Goal: Transaction & Acquisition: Purchase product/service

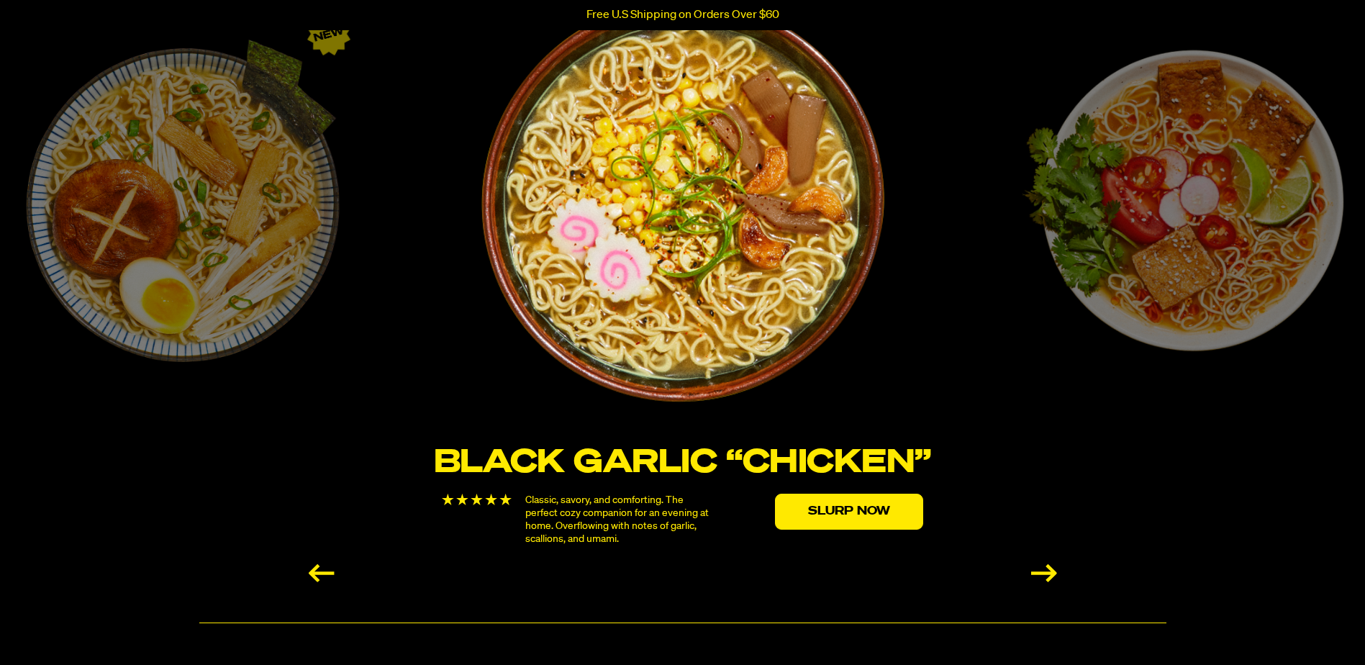
scroll to position [2374, 0]
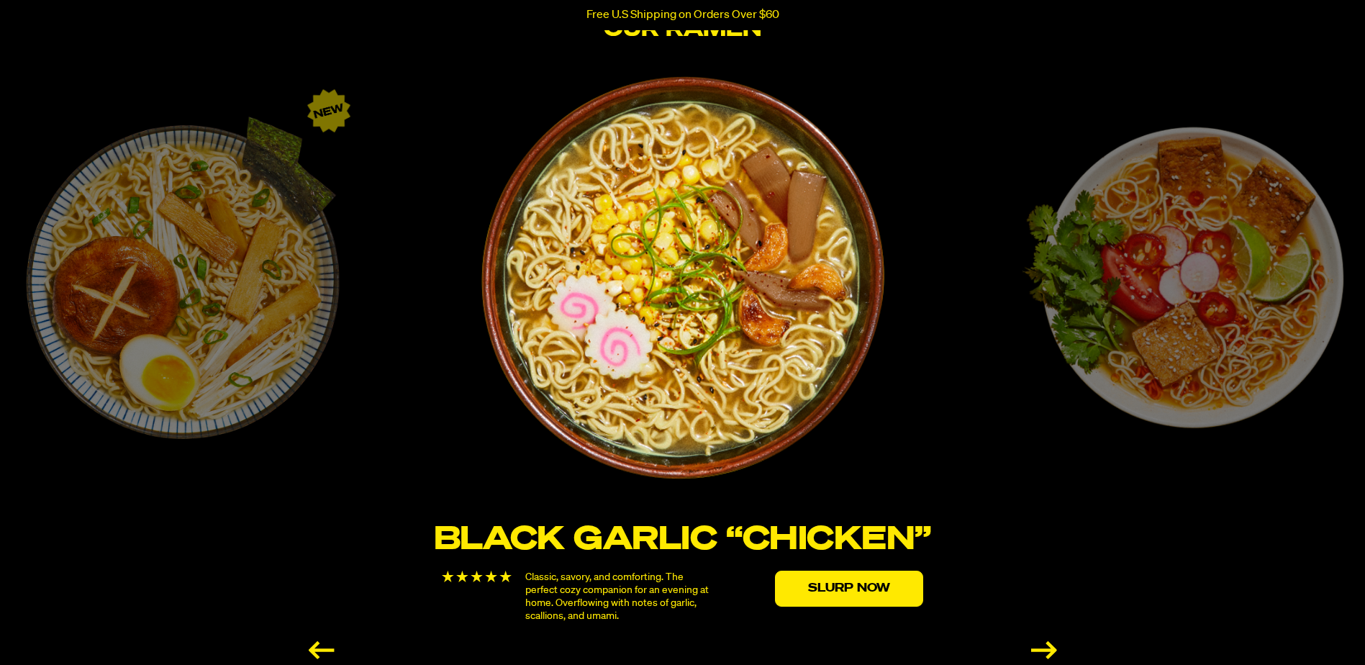
click at [1040, 645] on div "Next slide" at bounding box center [1044, 650] width 26 height 18
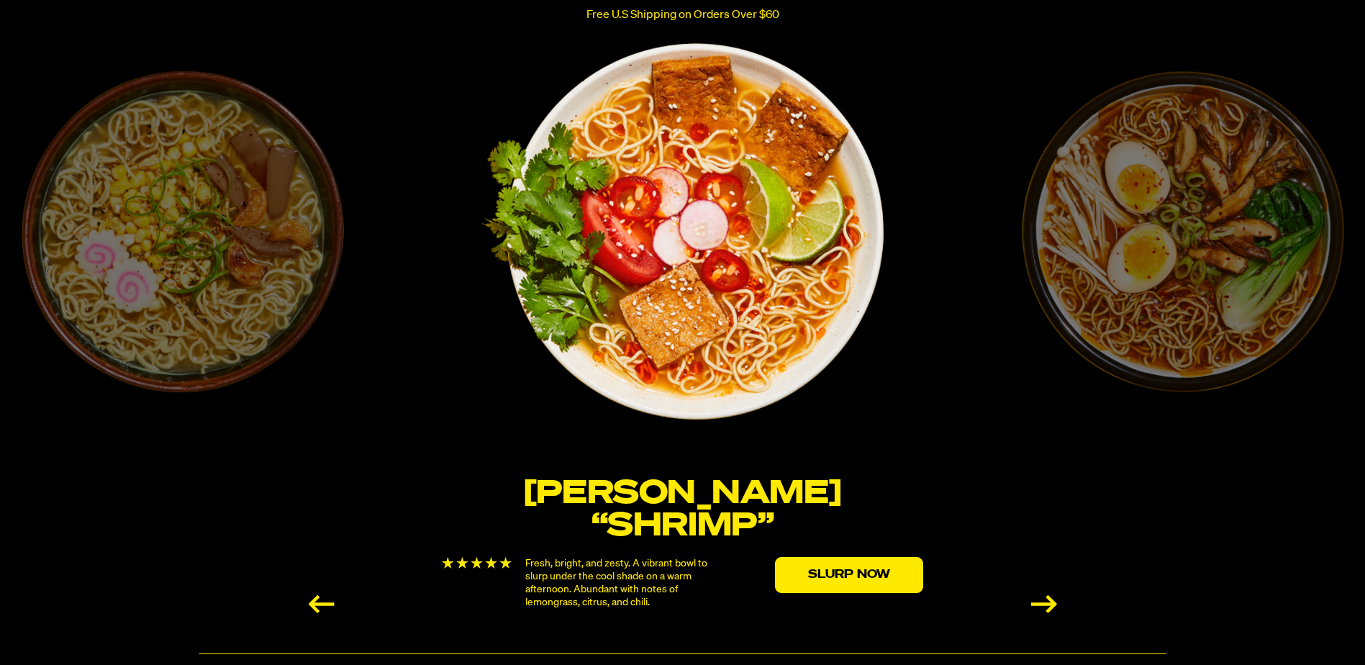
scroll to position [2446, 0]
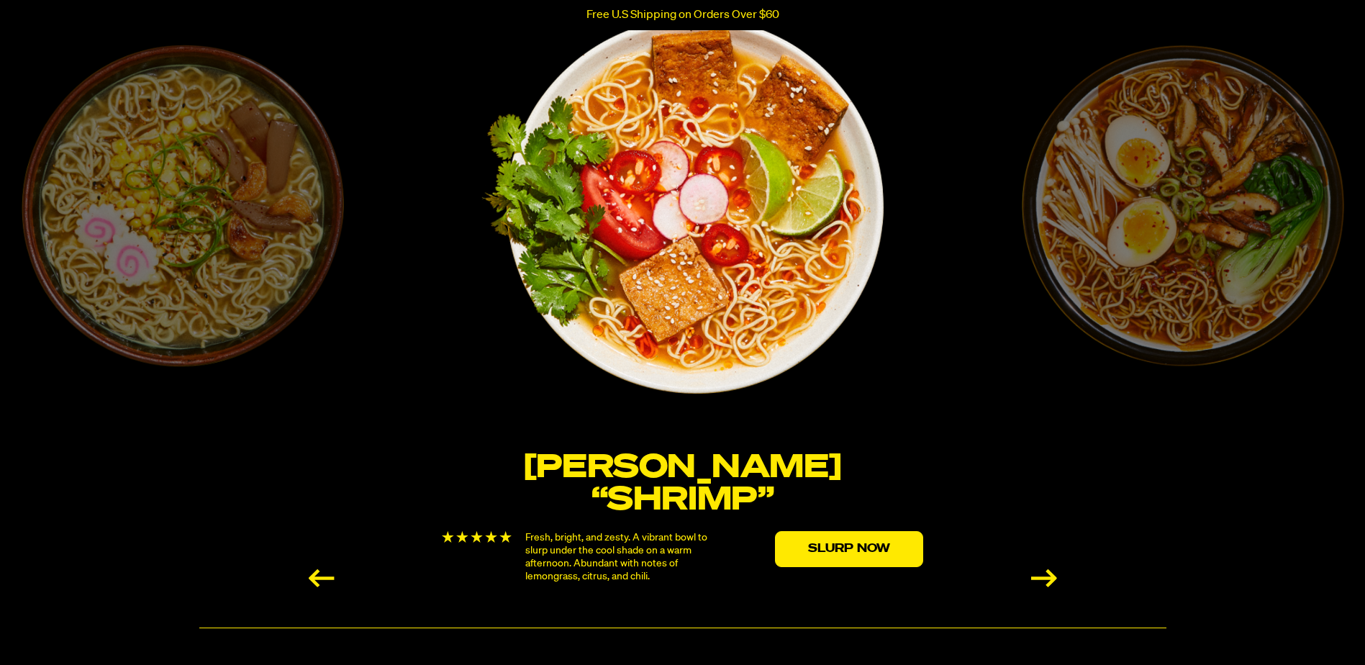
click at [1042, 576] on div "Next slide" at bounding box center [1044, 578] width 26 height 18
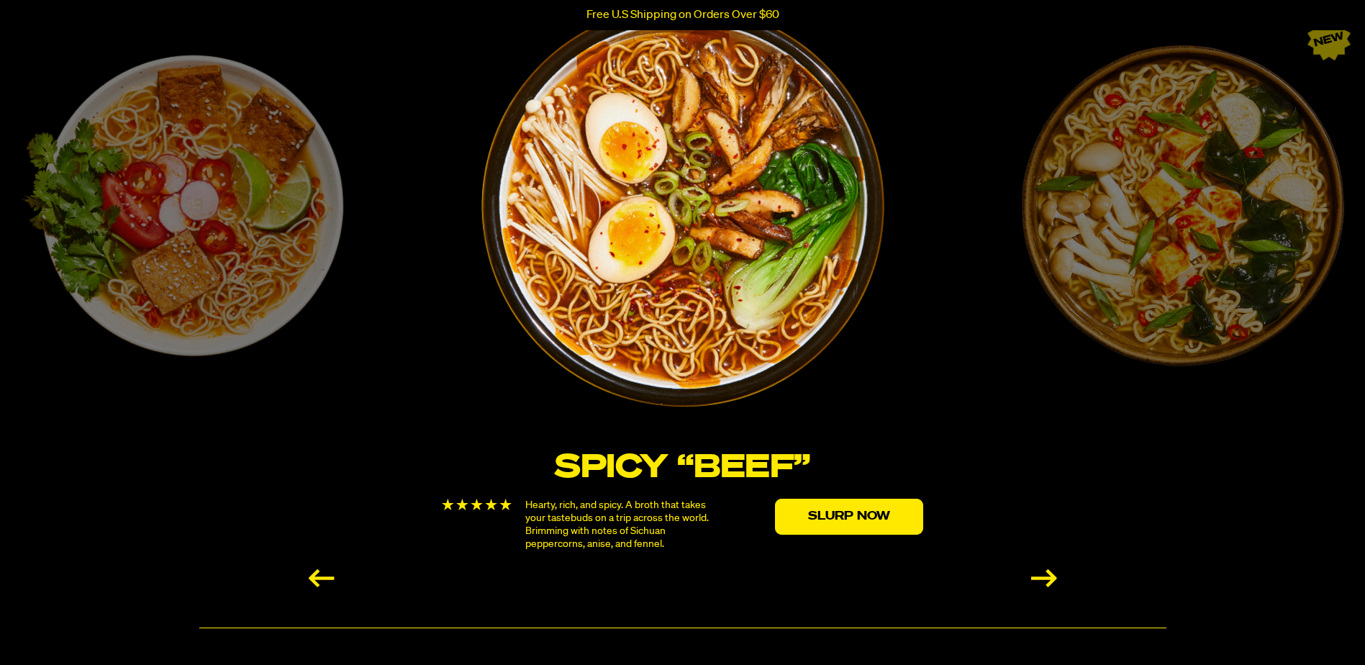
click at [1049, 580] on div "Next slide" at bounding box center [1044, 578] width 26 height 18
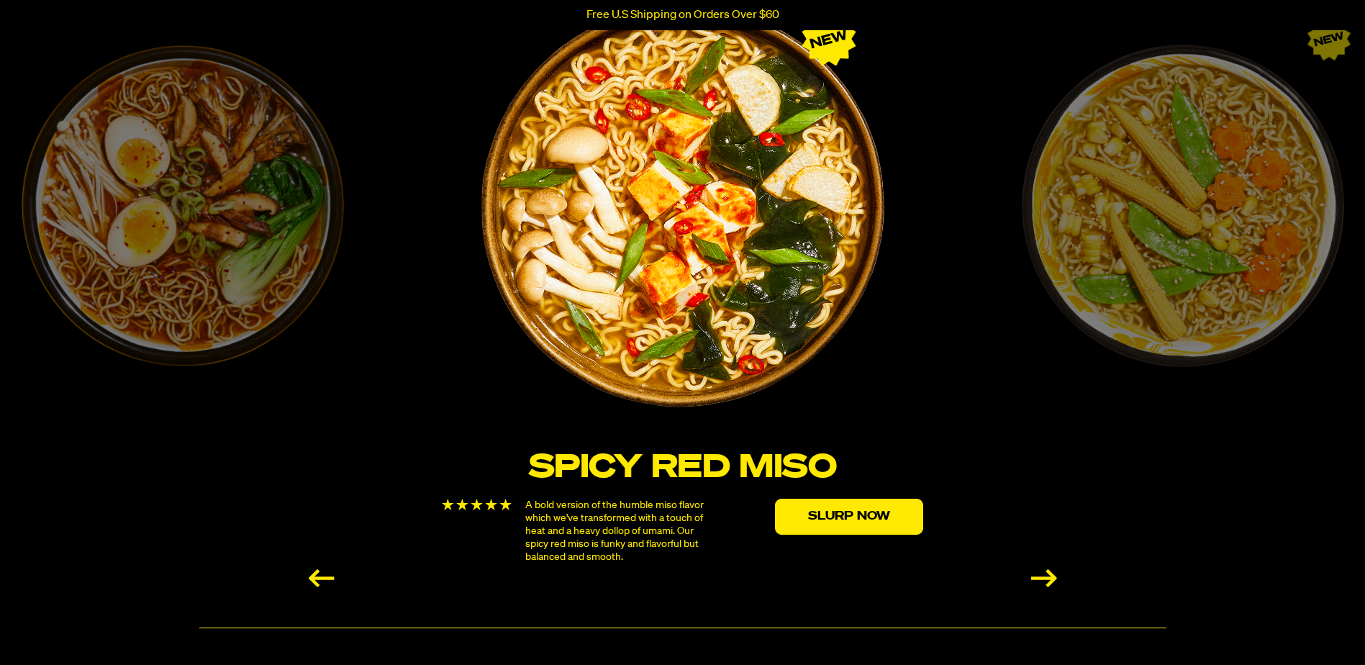
click at [1040, 575] on div "Next slide" at bounding box center [1044, 578] width 26 height 18
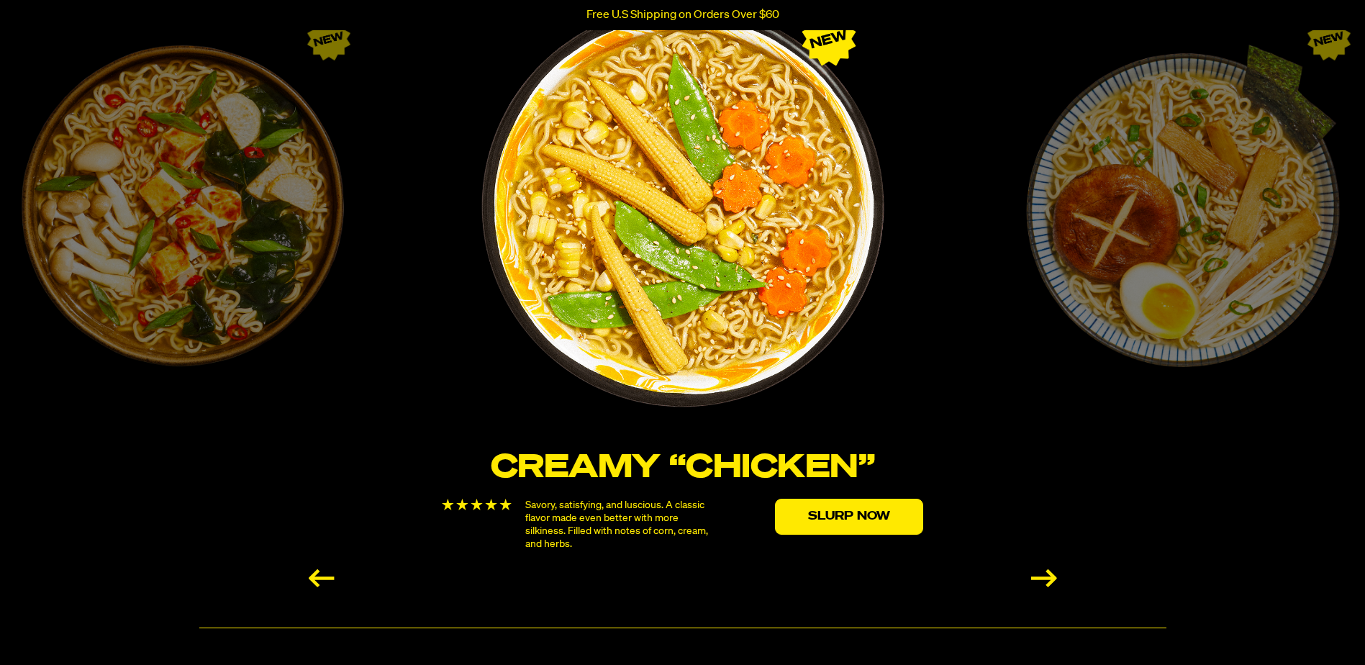
click at [1045, 575] on div "Next slide" at bounding box center [1044, 578] width 26 height 18
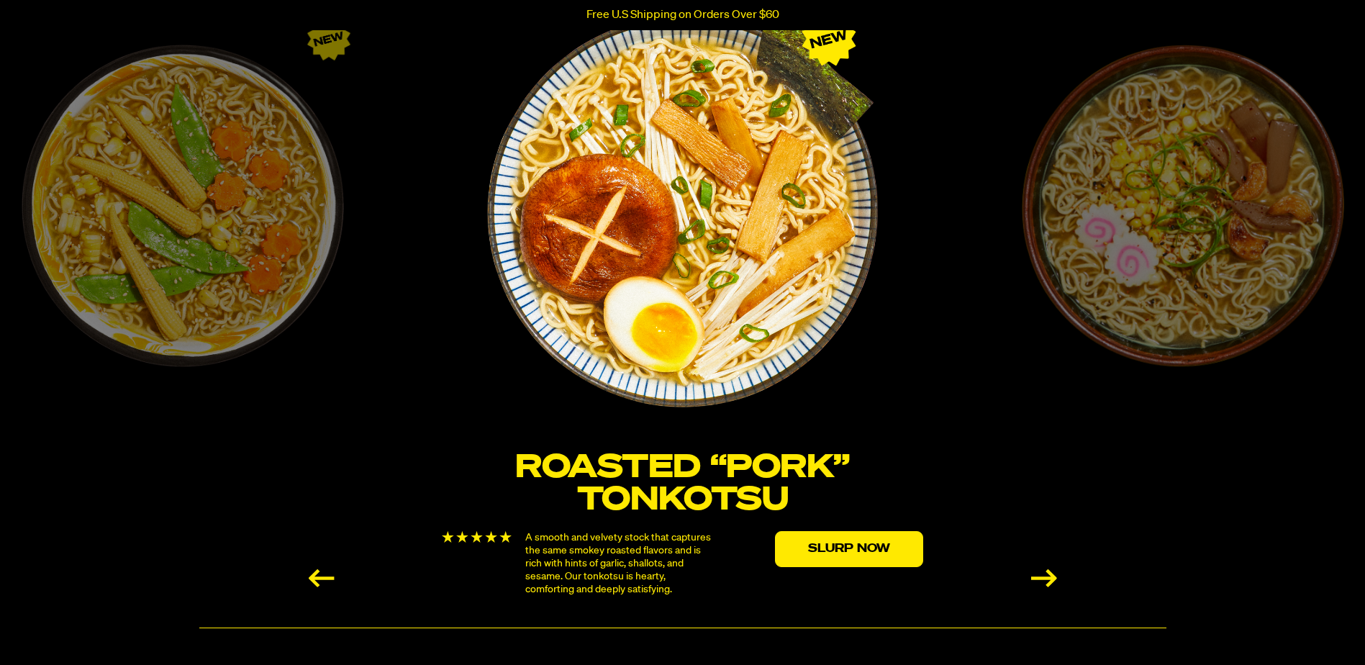
click at [1046, 573] on div "Next slide" at bounding box center [1044, 578] width 26 height 18
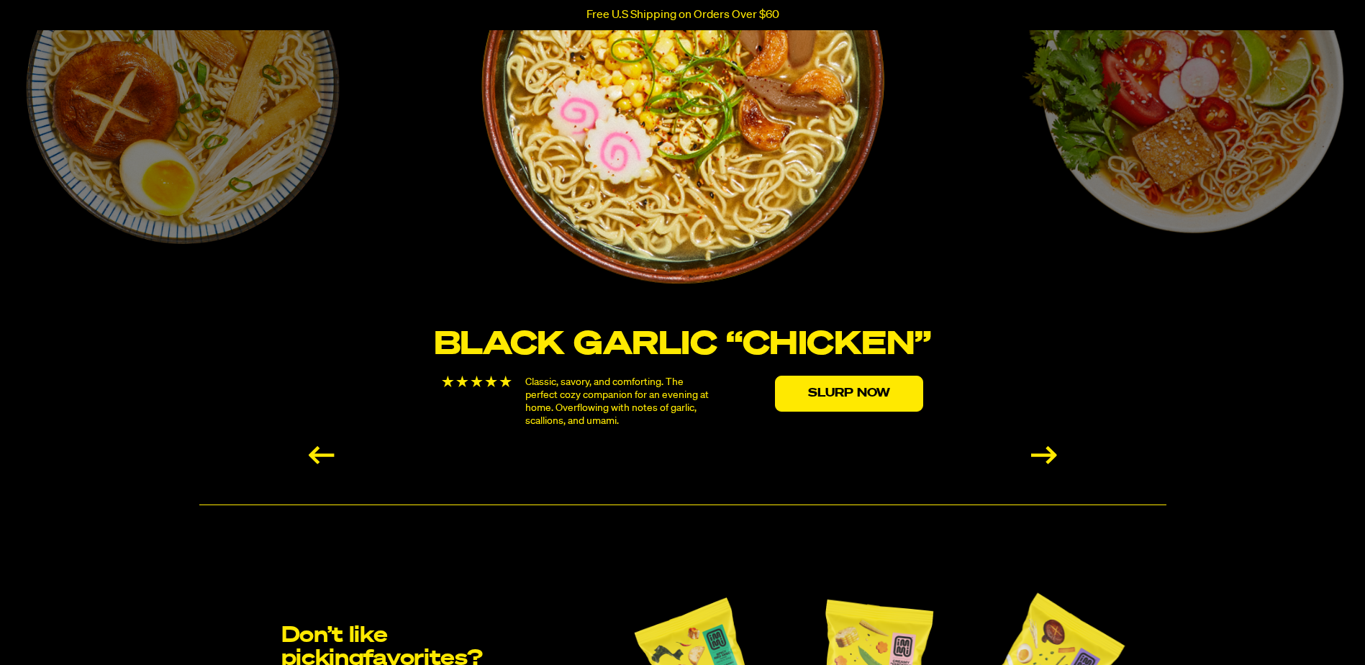
scroll to position [2518, 0]
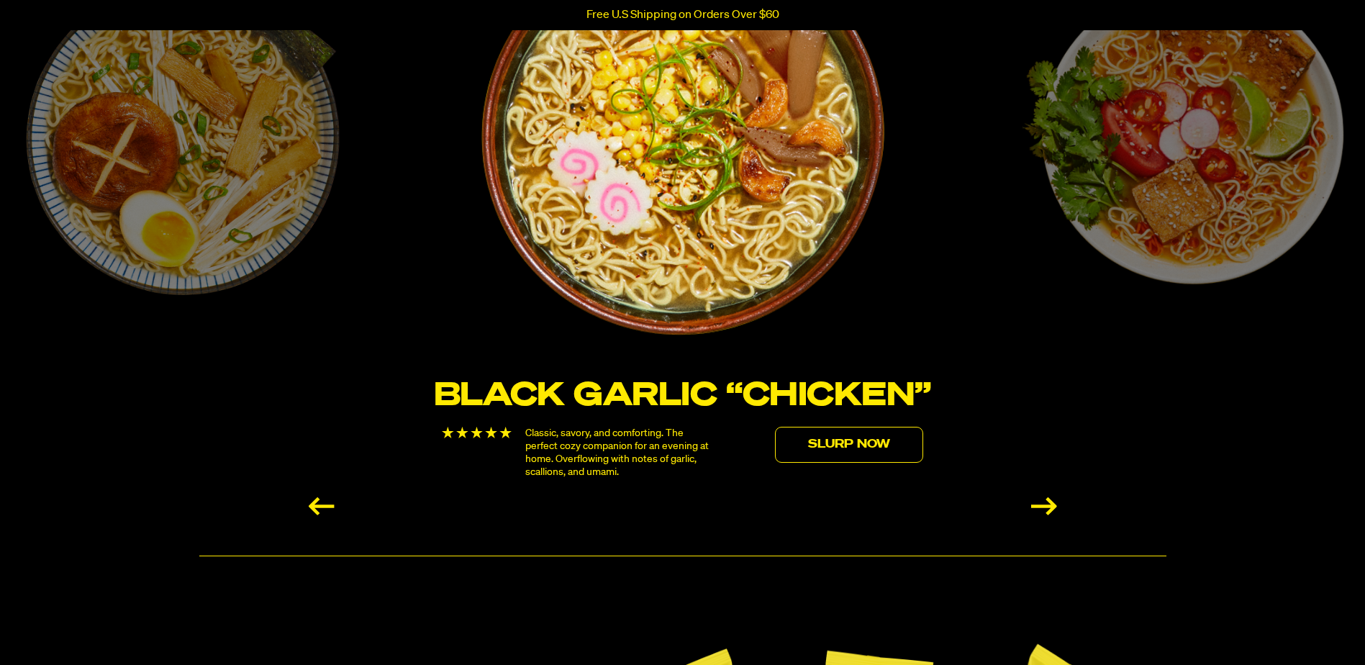
click at [853, 447] on link "Slurp Now" at bounding box center [849, 445] width 148 height 36
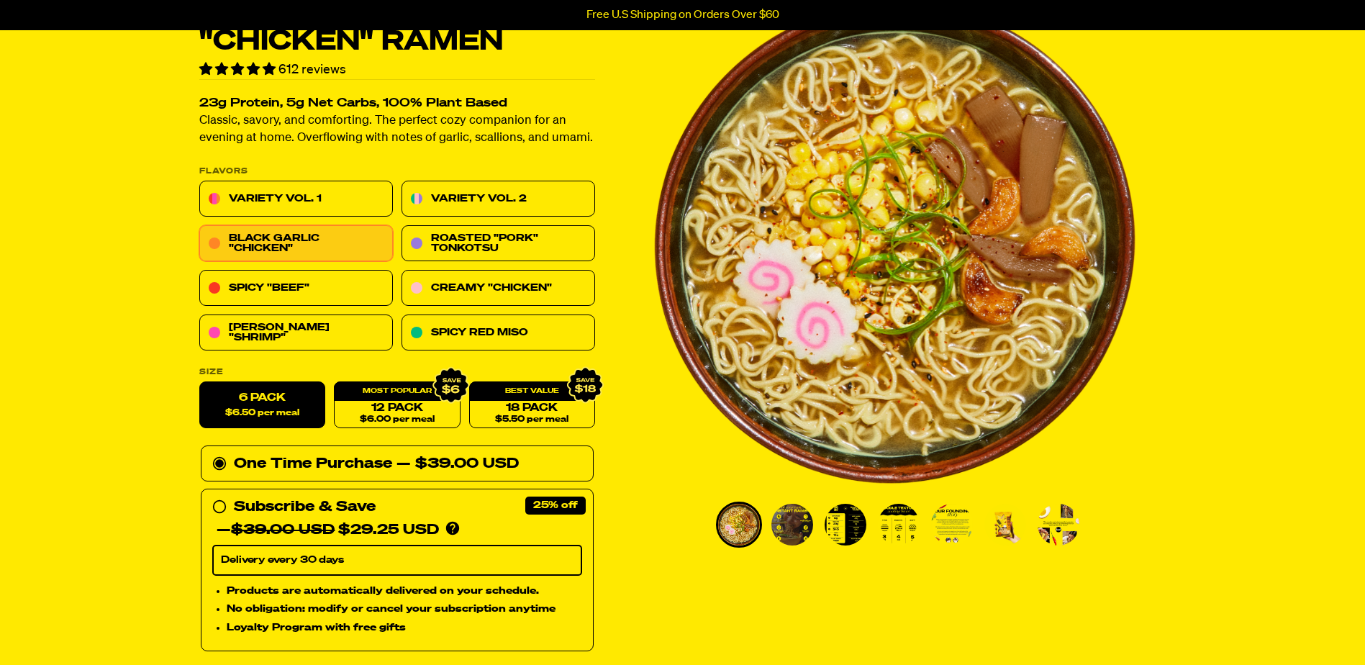
scroll to position [72, 0]
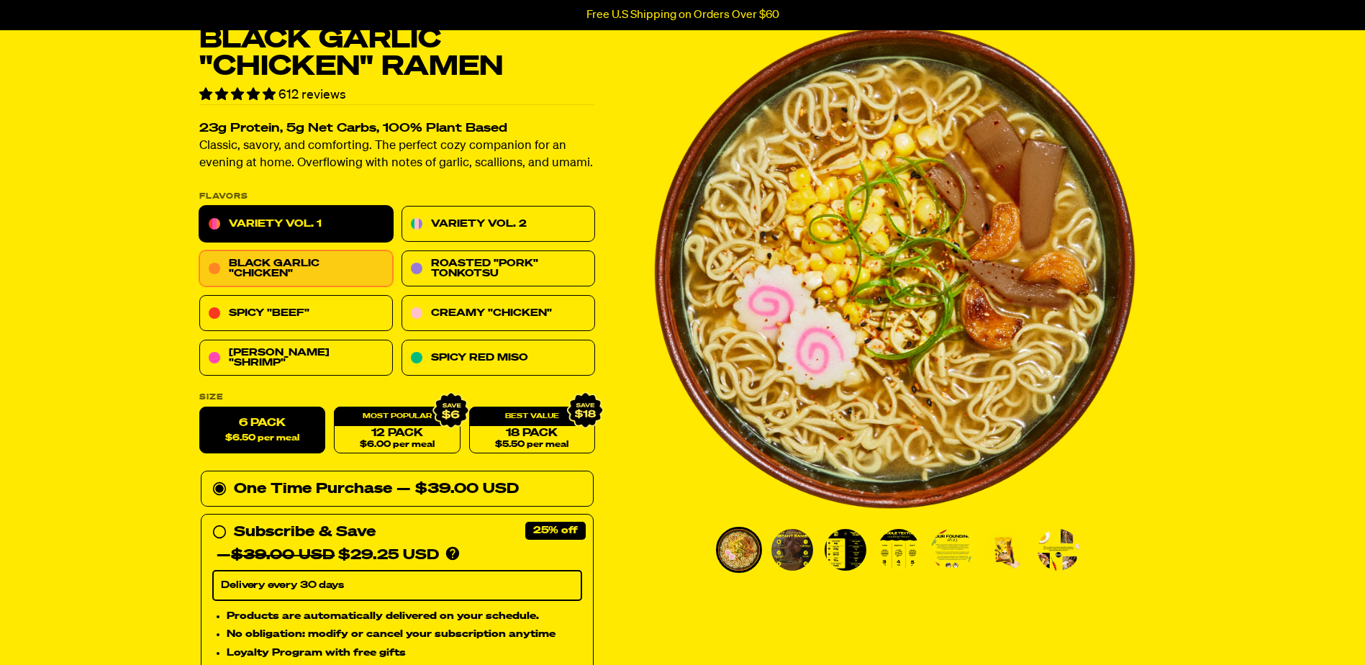
click at [275, 218] on link "Variety Vol. 1" at bounding box center [295, 224] width 193 height 36
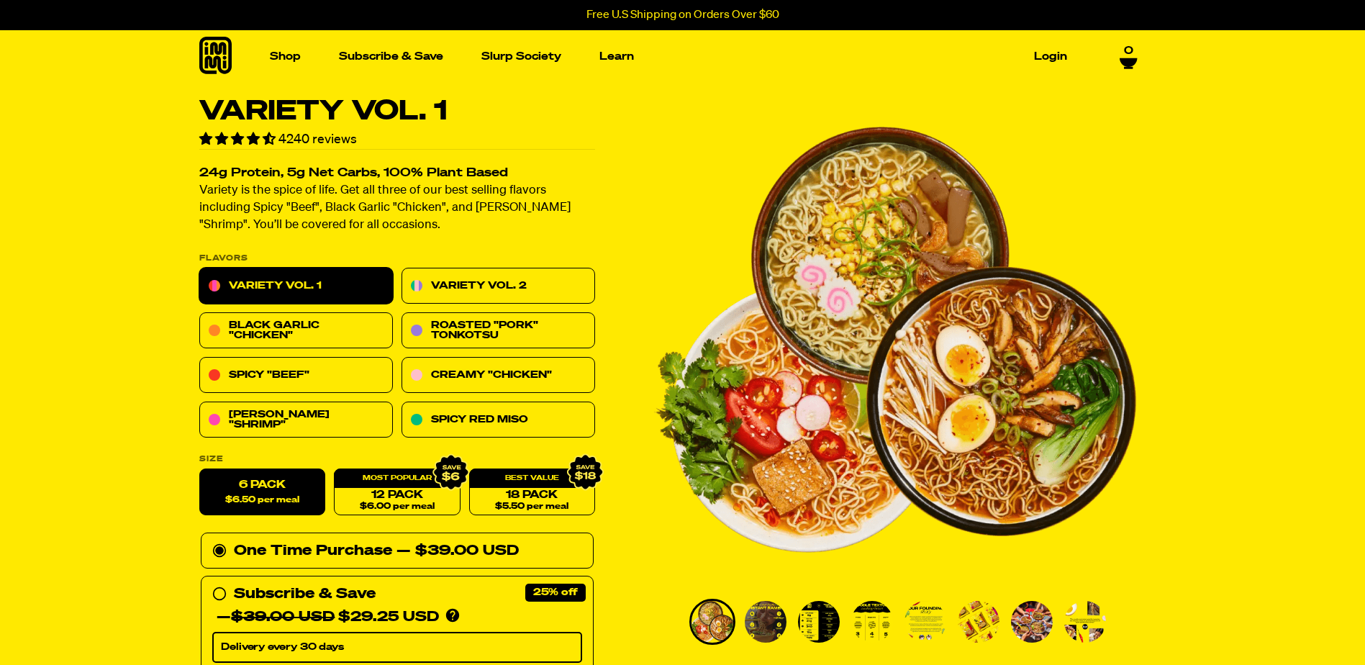
click at [769, 615] on img "Go to slide 2" at bounding box center [765, 622] width 42 height 42
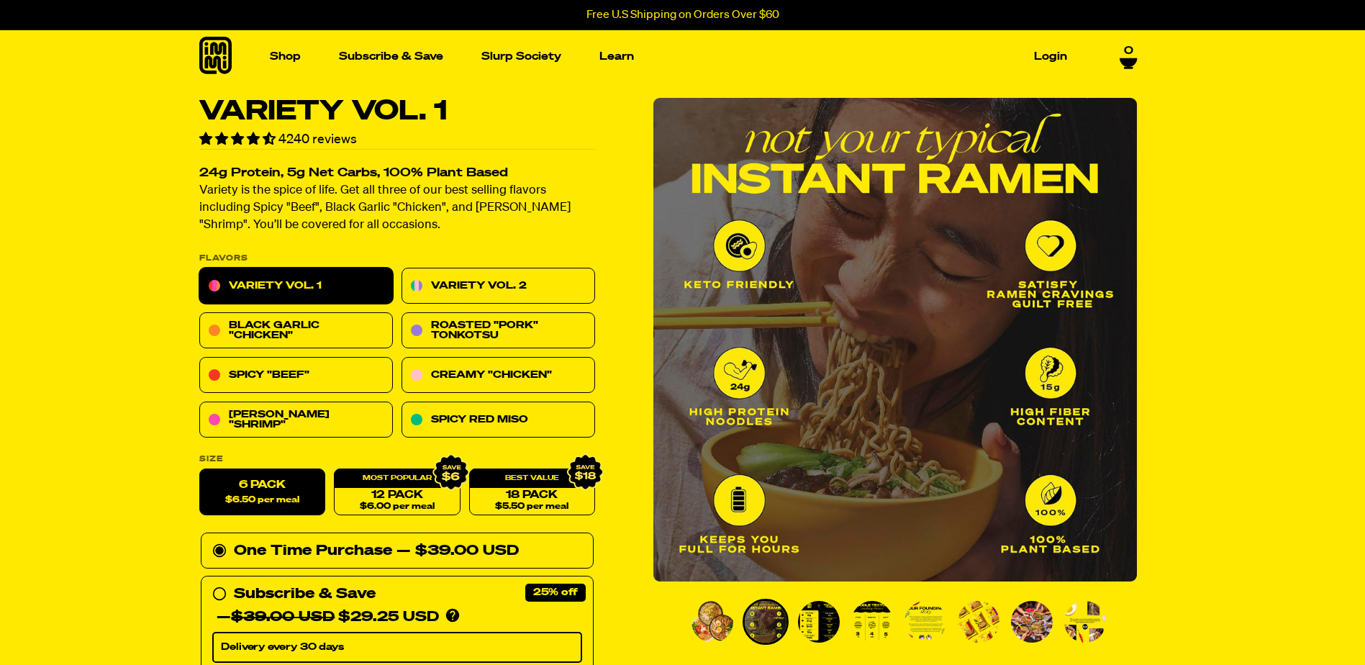
click at [818, 633] on img "Go to slide 3" at bounding box center [819, 622] width 42 height 42
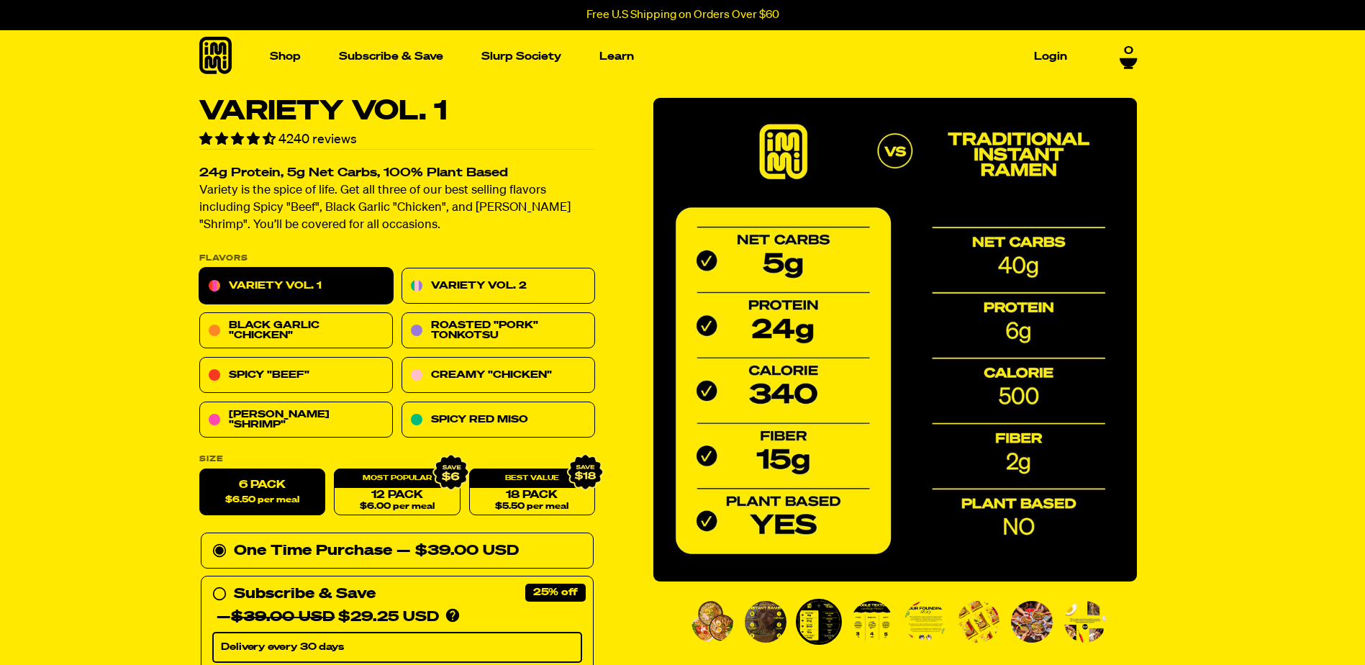
click at [864, 624] on img "Go to slide 4" at bounding box center [872, 622] width 42 height 42
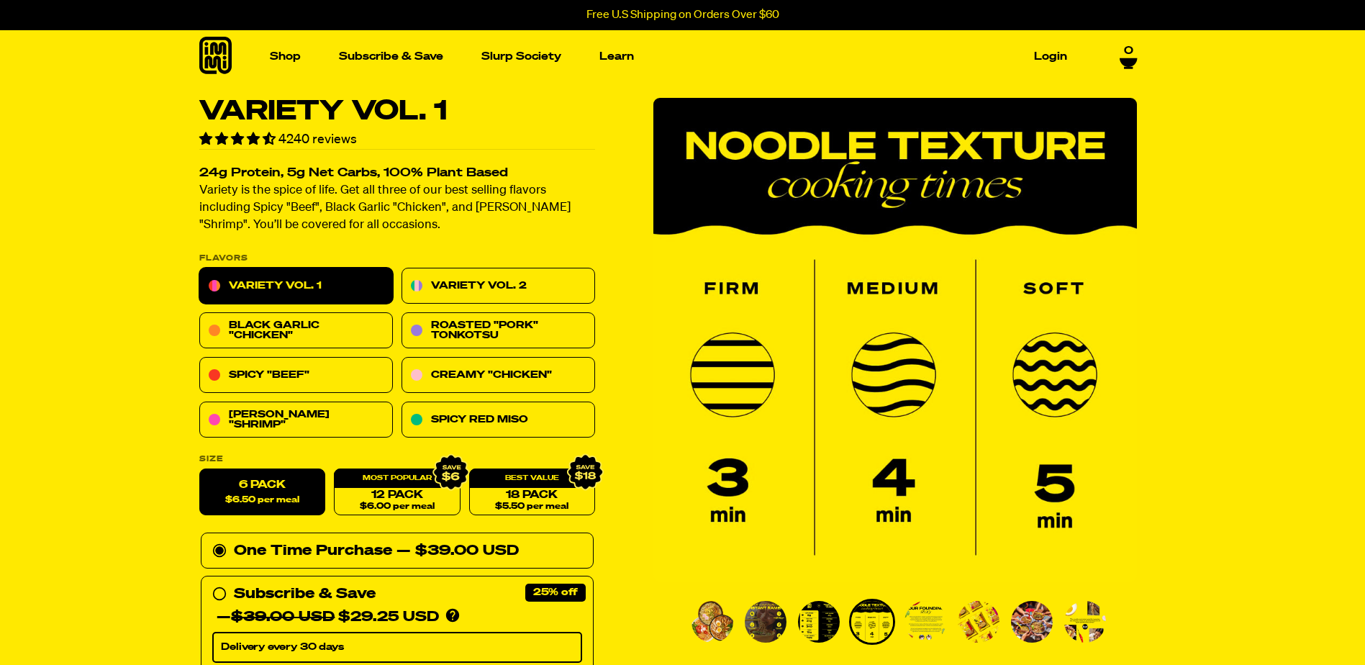
click at [921, 616] on img "Go to slide 5" at bounding box center [925, 622] width 42 height 42
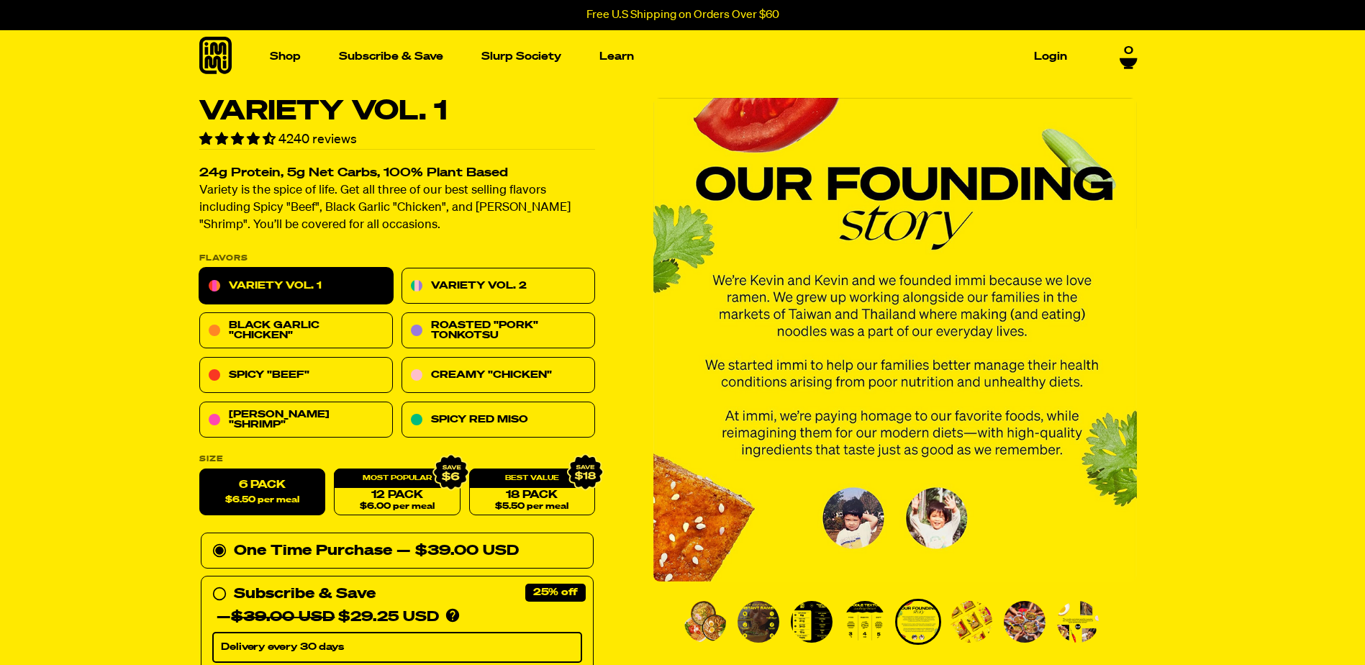
click at [975, 619] on img "Go to slide 6" at bounding box center [971, 622] width 42 height 42
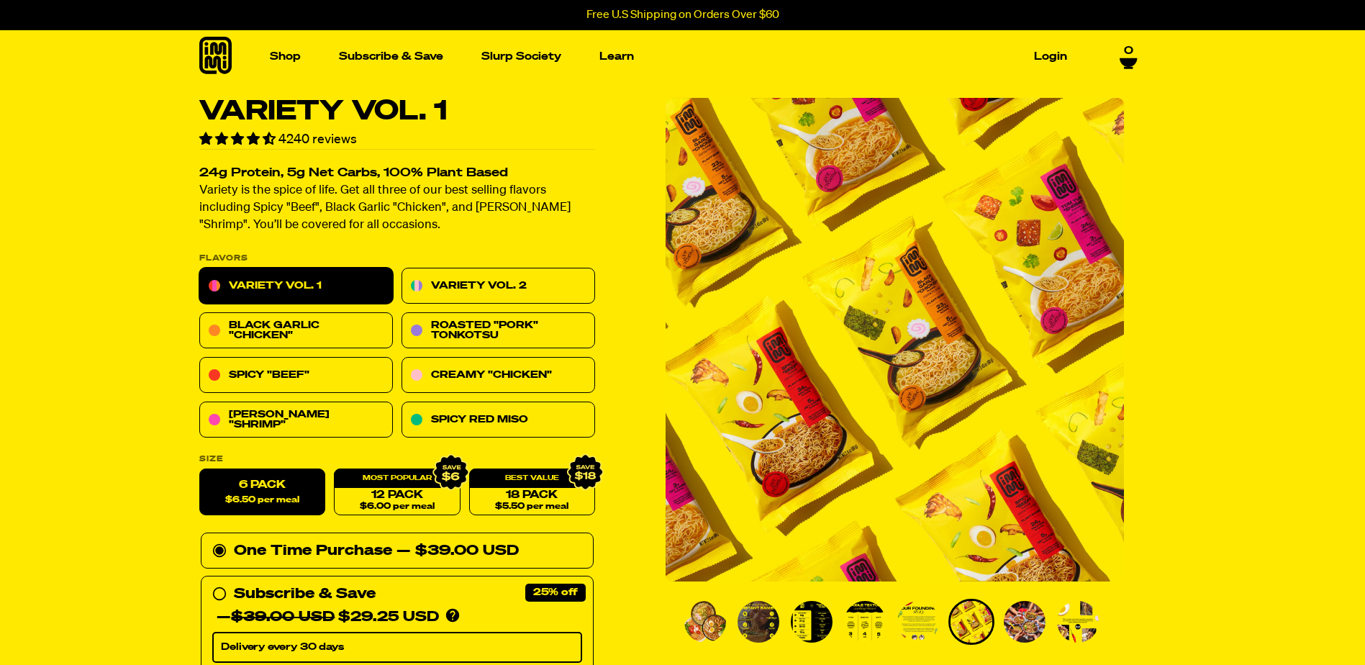
click at [1021, 622] on img "Go to slide 7" at bounding box center [1024, 622] width 42 height 42
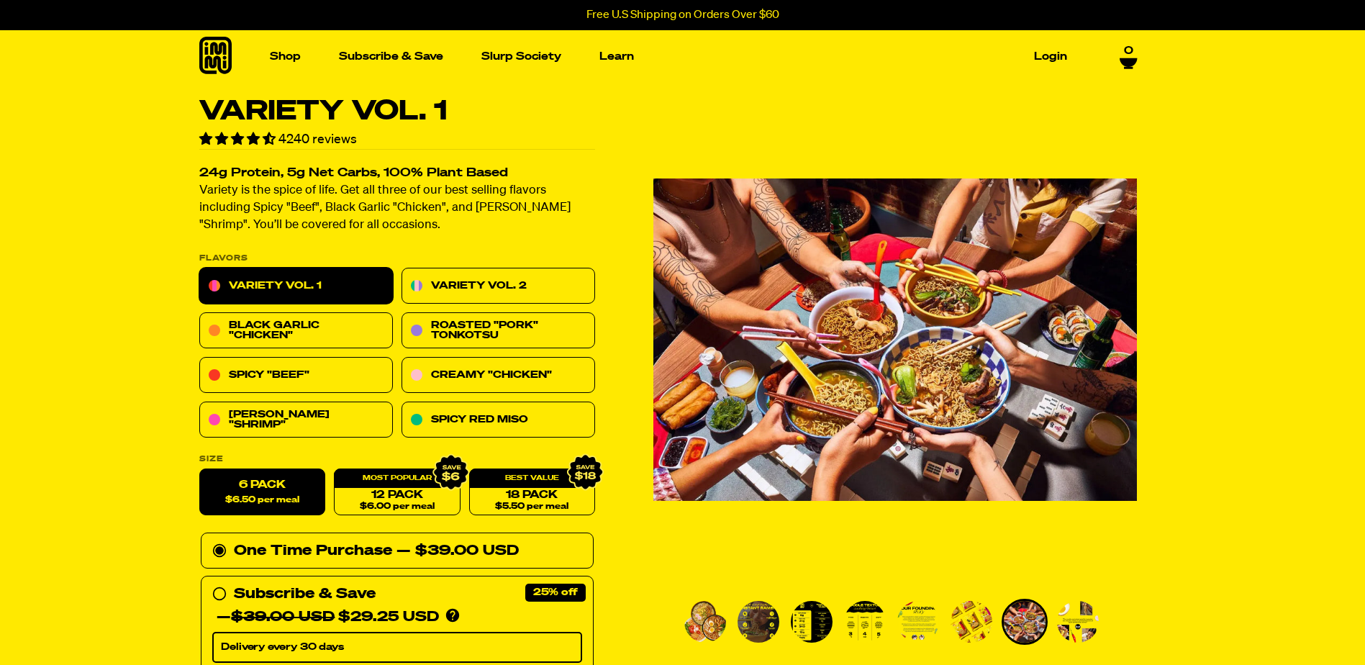
click at [1082, 620] on img "Go to slide 8" at bounding box center [1078, 622] width 42 height 42
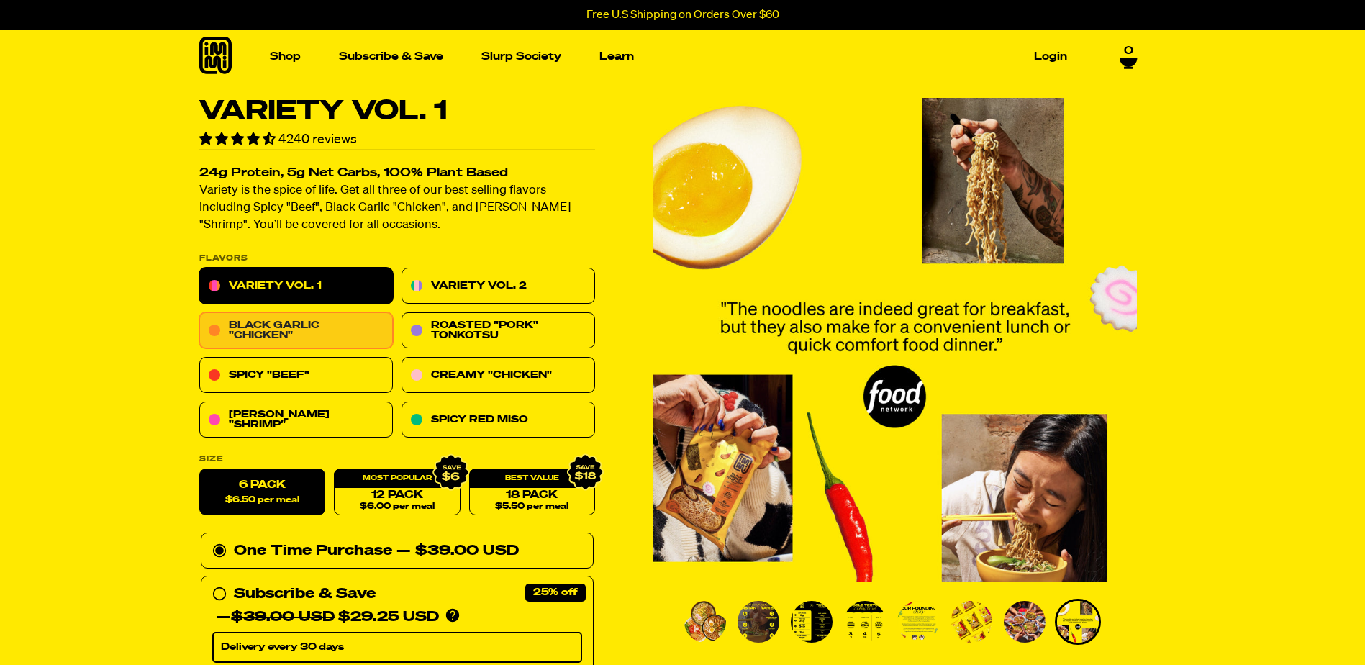
click at [283, 328] on link "Black Garlic "Chicken"" at bounding box center [295, 331] width 193 height 36
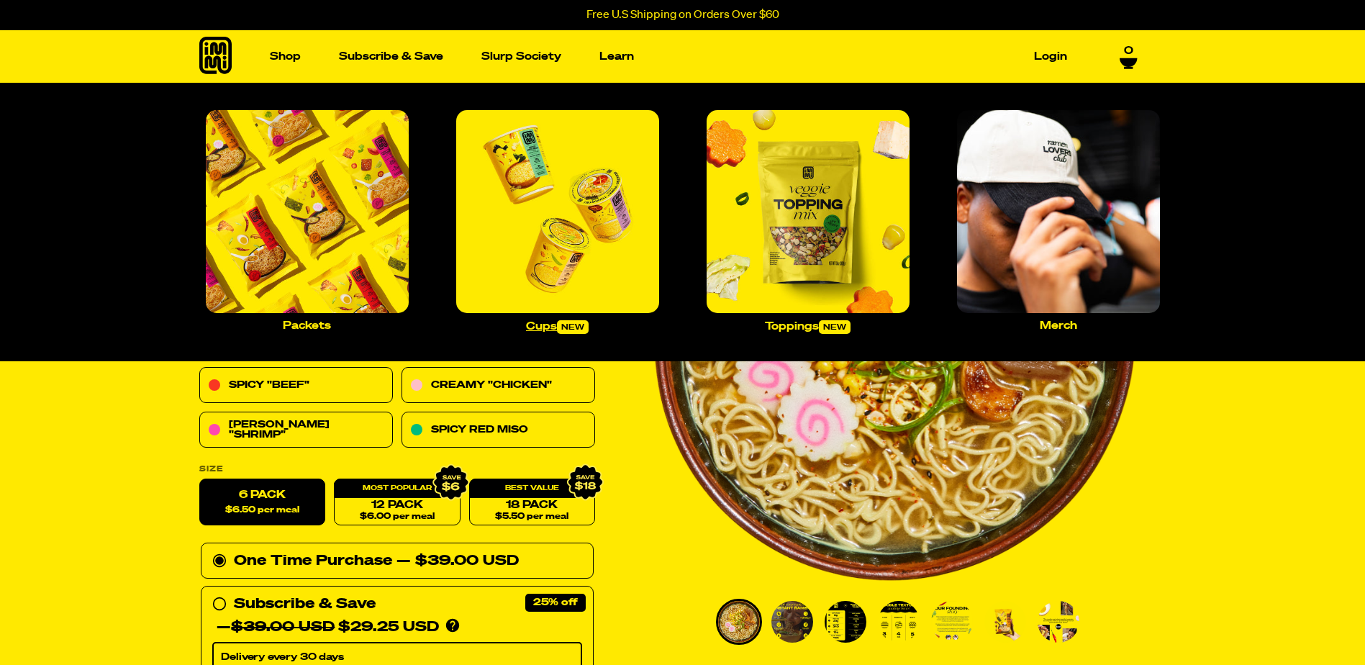
click at [609, 230] on img "Main navigation" at bounding box center [557, 211] width 203 height 203
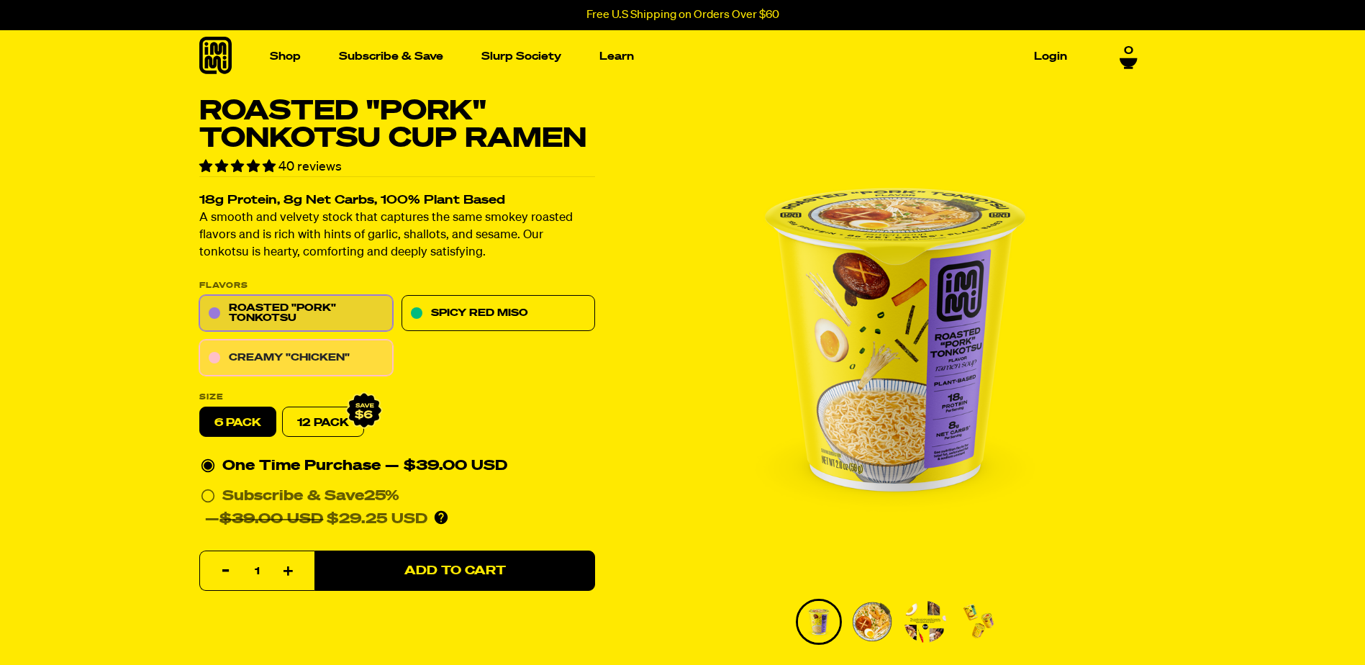
click at [293, 355] on link "Creamy "Chicken"" at bounding box center [295, 358] width 193 height 36
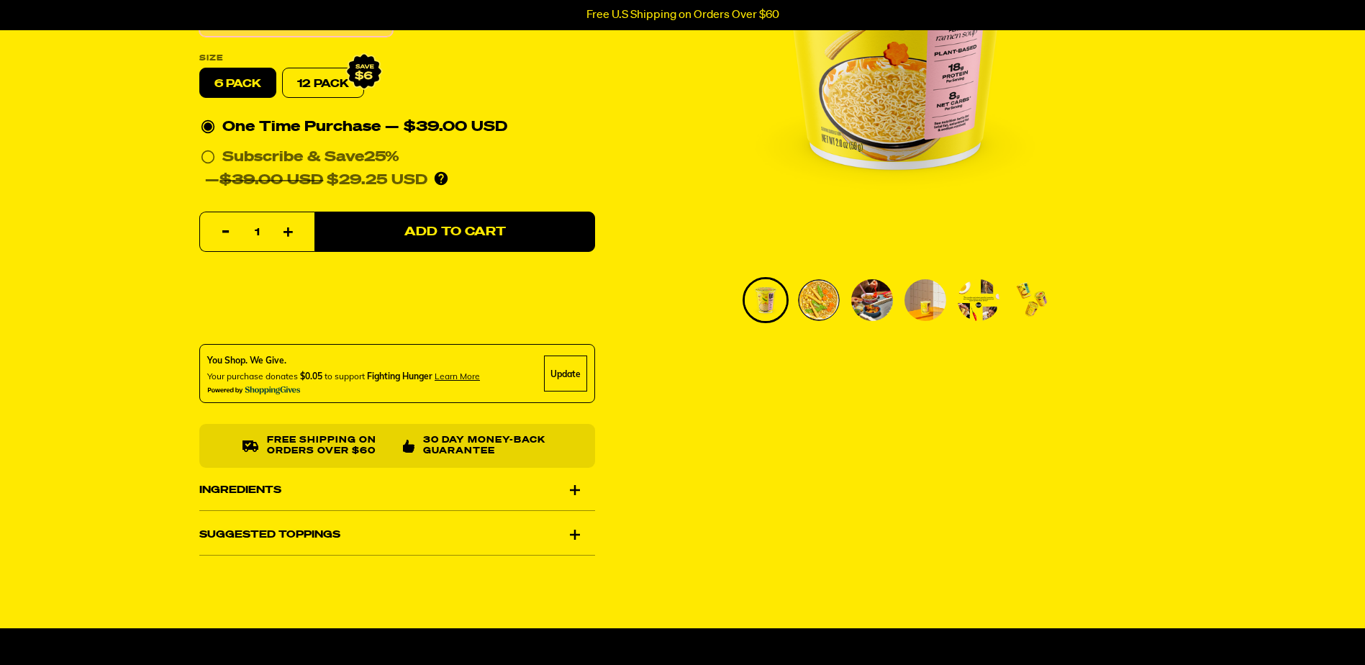
scroll to position [360, 0]
